Goal: Transaction & Acquisition: Purchase product/service

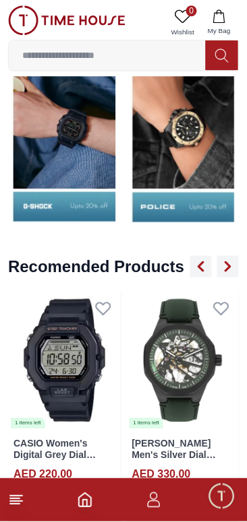
scroll to position [1384, 0]
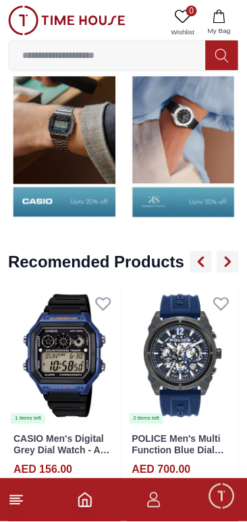
click at [162, 148] on img at bounding box center [183, 136] width 113 height 175
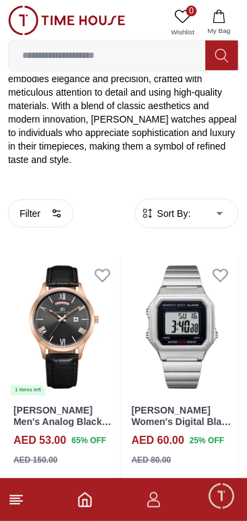
scroll to position [257, 0]
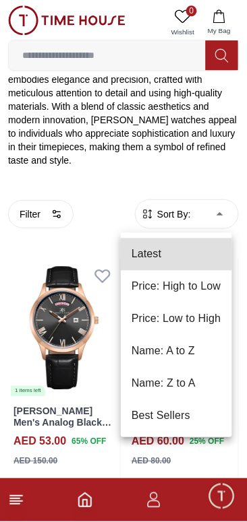
click at [159, 320] on li "Price: Low to High" at bounding box center [176, 319] width 111 height 32
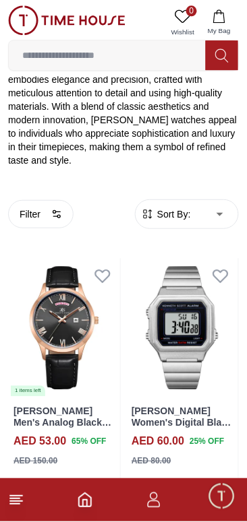
type input "*"
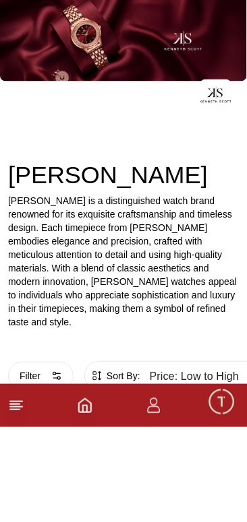
scroll to position [162, 0]
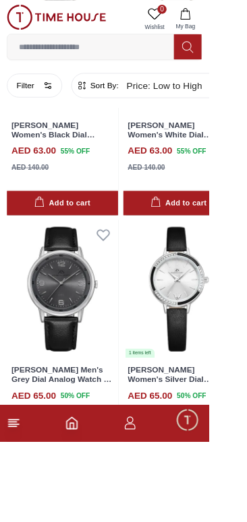
scroll to position [2861, 0]
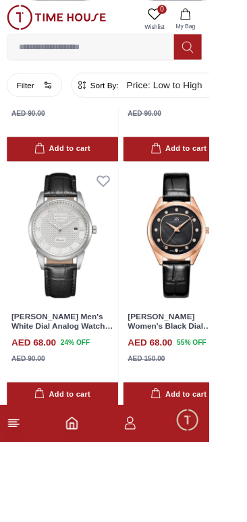
scroll to position [4086, 0]
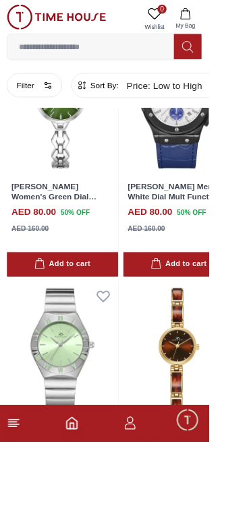
scroll to position [9464, 0]
